Goal: Task Accomplishment & Management: Use online tool/utility

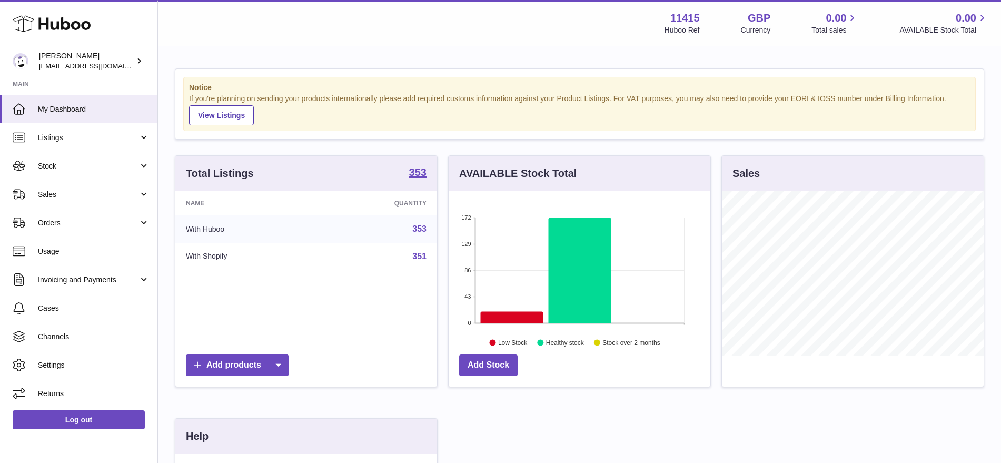
scroll to position [164, 262]
click at [63, 194] on span "Sales" at bounding box center [88, 194] width 101 height 10
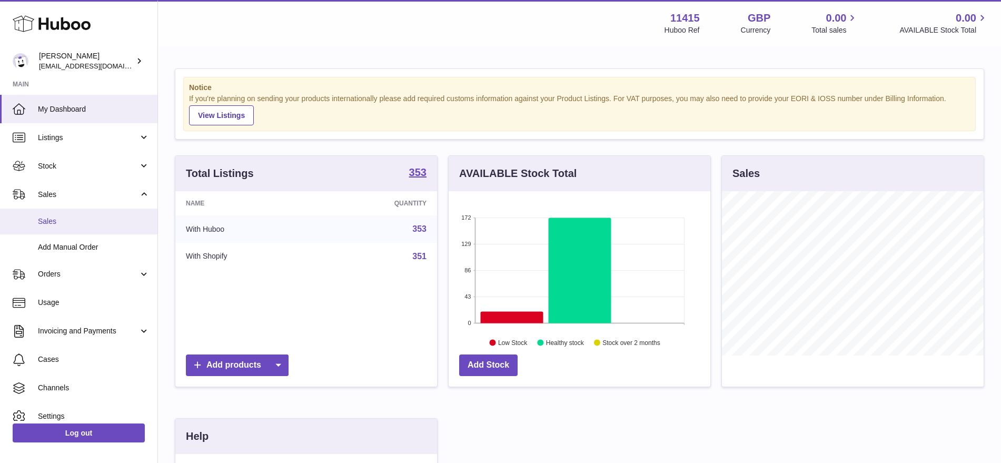
click at [64, 224] on span "Sales" at bounding box center [94, 221] width 112 height 10
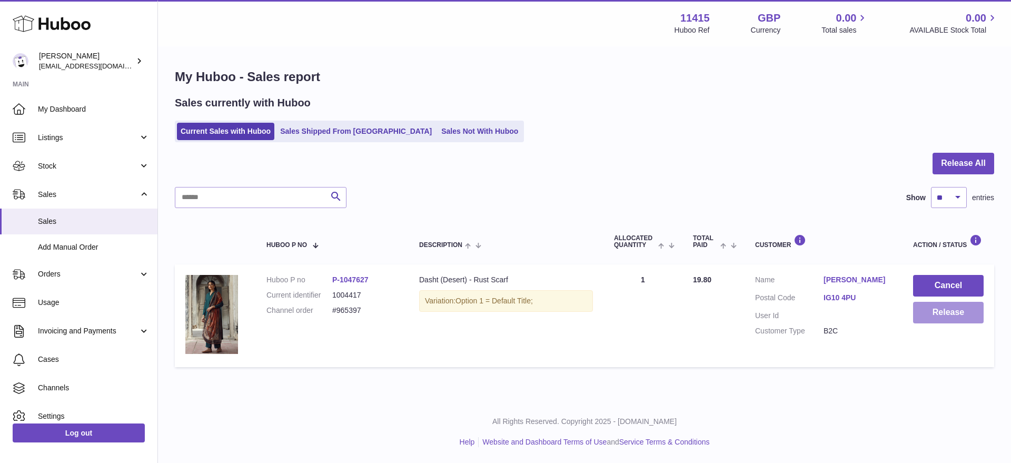
click at [932, 318] on button "Release" at bounding box center [948, 313] width 71 height 22
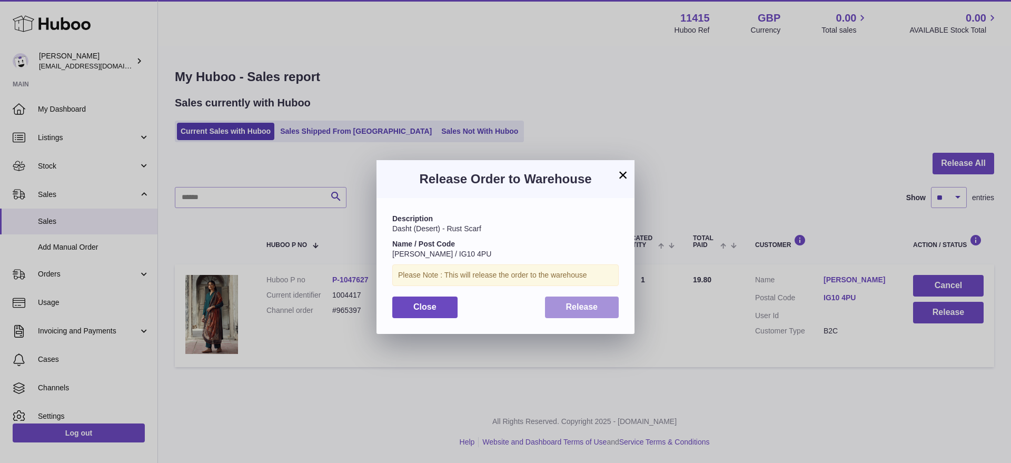
click at [581, 307] on span "Release" at bounding box center [582, 306] width 32 height 9
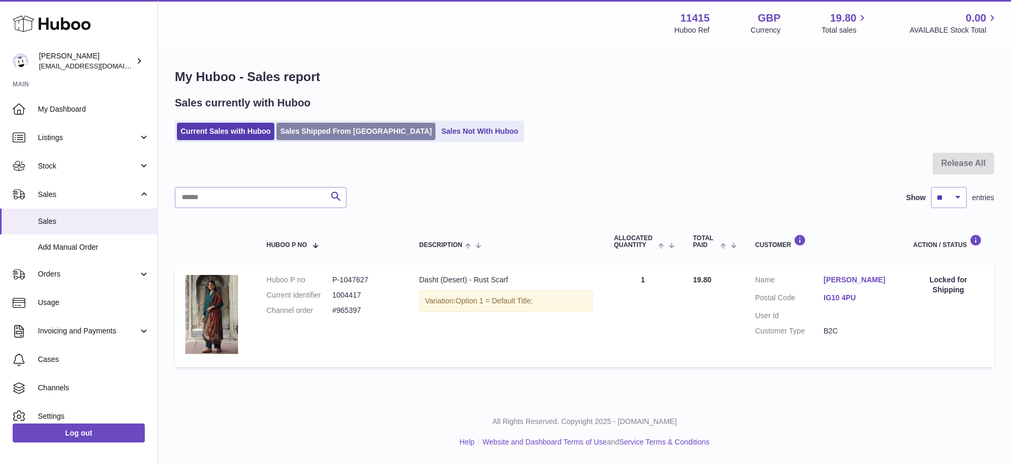
click at [296, 136] on link "Sales Shipped From Huboo" at bounding box center [355, 131] width 159 height 17
click at [223, 199] on input "text" at bounding box center [261, 197] width 172 height 21
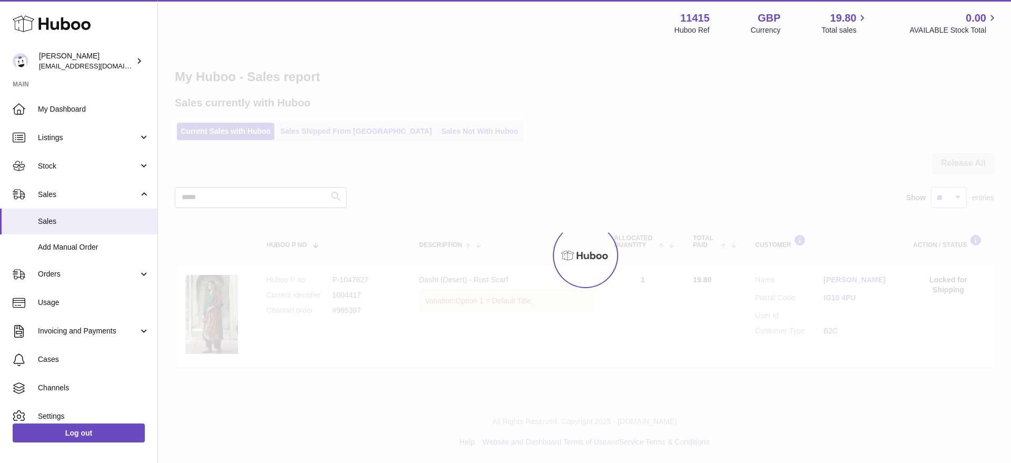
type input "*****"
